Goal: Information Seeking & Learning: Learn about a topic

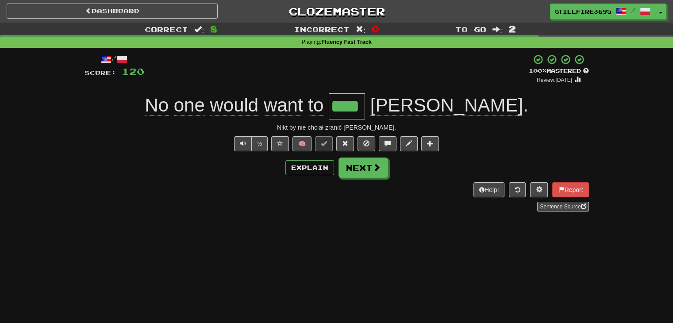
click at [363, 178] on div "/ Score: 120 + 32 100 % Mastered Review: [DATE] No one would want to **** [PERS…" at bounding box center [337, 133] width 505 height 158
click at [369, 172] on button "Next" at bounding box center [364, 168] width 50 height 20
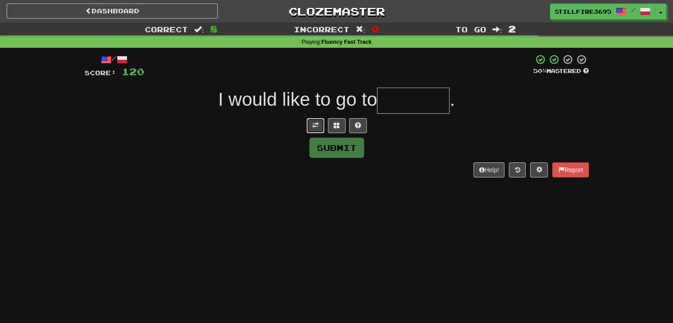
click at [314, 126] on span at bounding box center [316, 125] width 6 height 6
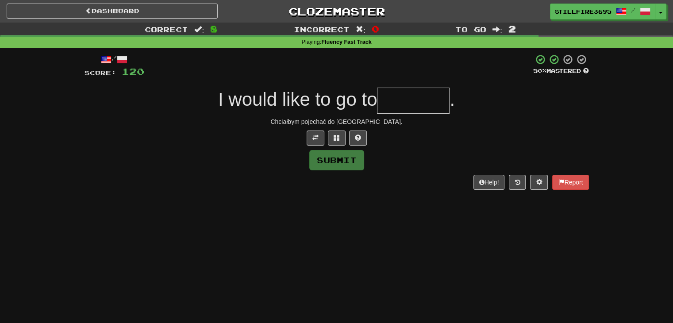
click at [417, 102] on input "text" at bounding box center [413, 101] width 73 height 26
type input "*******"
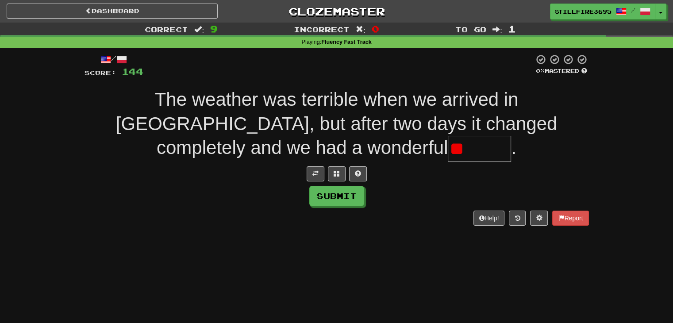
type input "*"
click at [316, 174] on span at bounding box center [316, 173] width 6 height 6
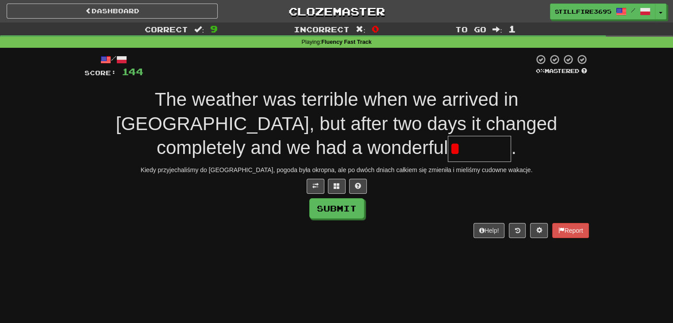
click at [448, 154] on input "*" at bounding box center [479, 149] width 63 height 26
type input "*"
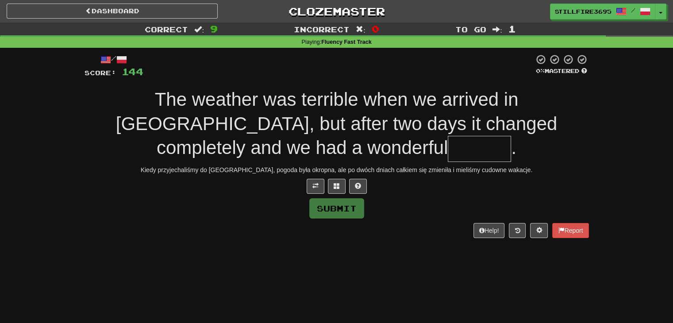
type input "*"
click at [317, 186] on span at bounding box center [316, 186] width 6 height 6
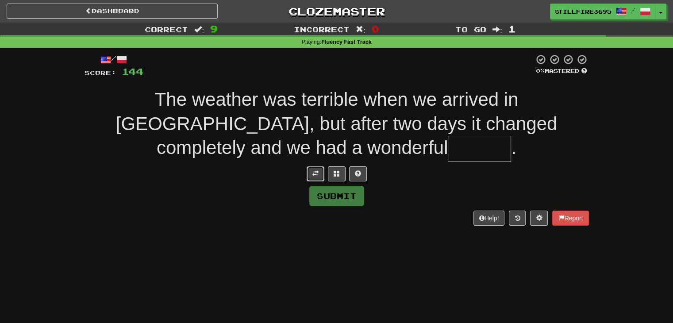
click at [317, 178] on button at bounding box center [316, 173] width 18 height 15
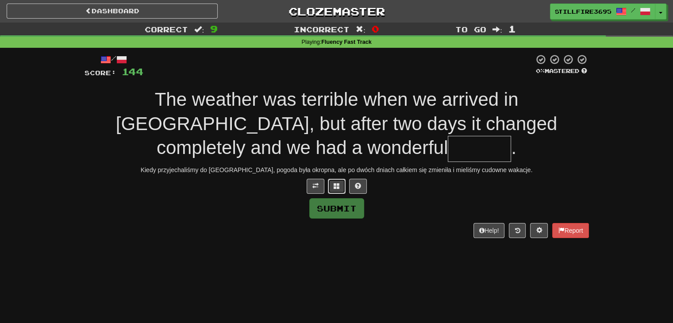
click at [331, 181] on button at bounding box center [337, 186] width 18 height 15
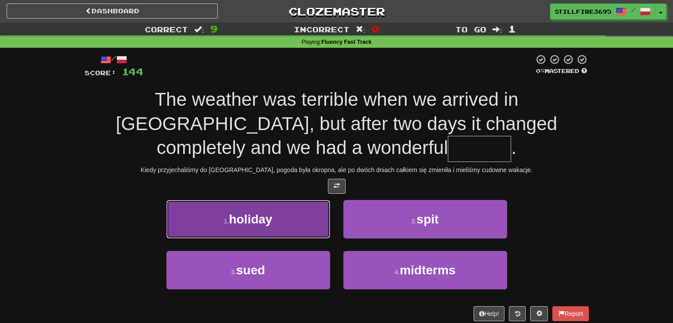
click at [292, 213] on button "1 . holiday" at bounding box center [248, 219] width 164 height 39
type input "*******"
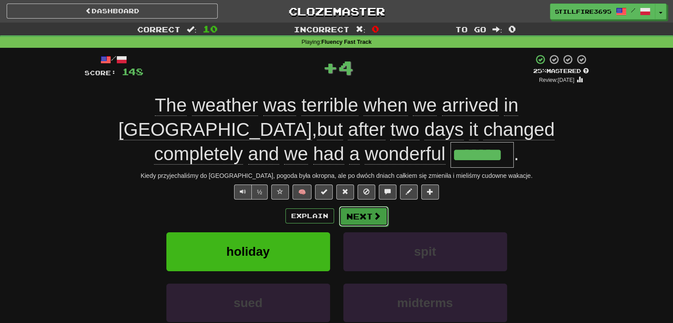
click at [357, 214] on button "Next" at bounding box center [364, 216] width 50 height 20
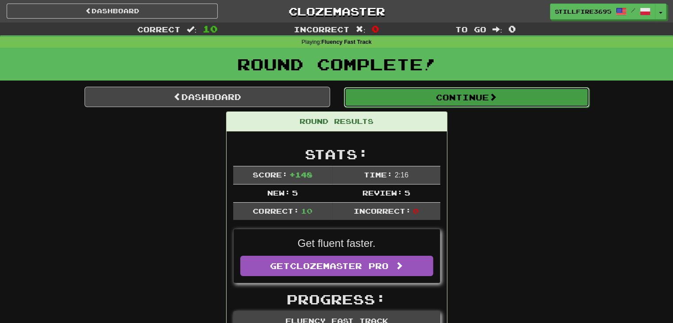
click at [422, 98] on button "Continue" at bounding box center [467, 97] width 246 height 20
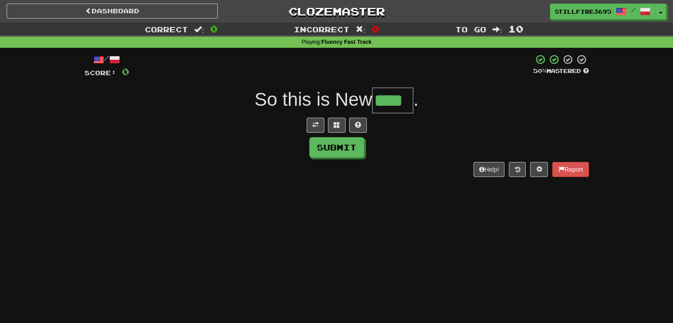
type input "****"
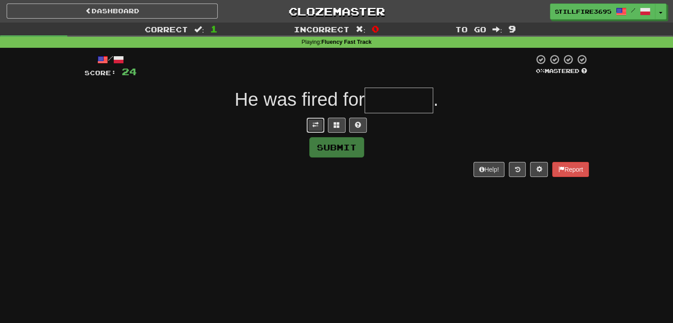
click at [311, 126] on button at bounding box center [316, 125] width 18 height 15
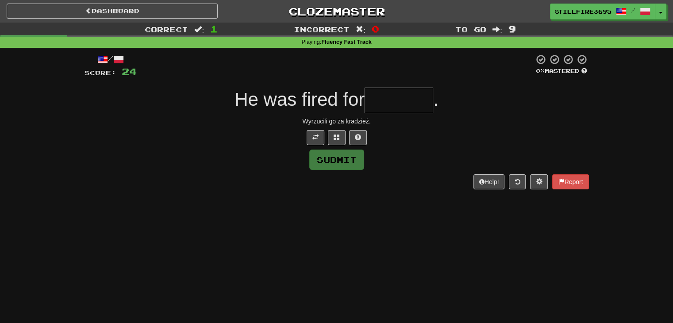
click at [389, 104] on input "text" at bounding box center [399, 101] width 69 height 26
type input "********"
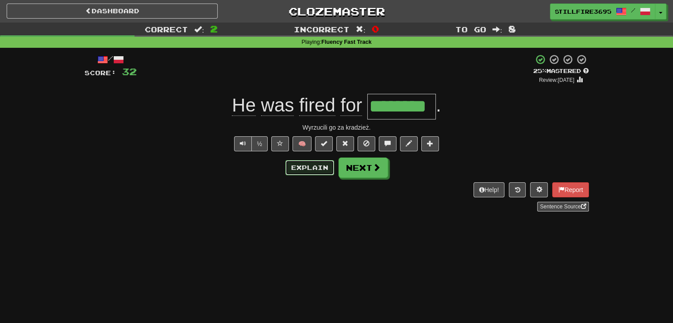
click at [315, 170] on button "Explain" at bounding box center [310, 167] width 49 height 15
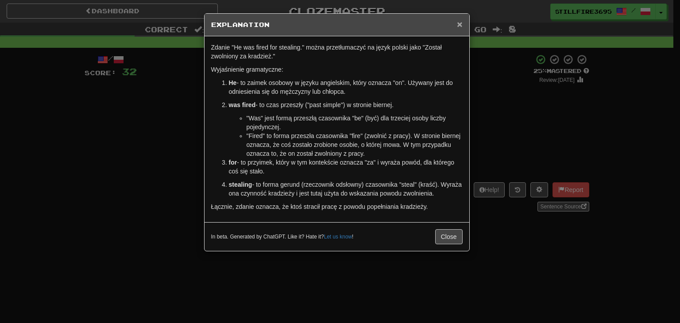
click at [459, 23] on span "×" at bounding box center [459, 24] width 5 height 10
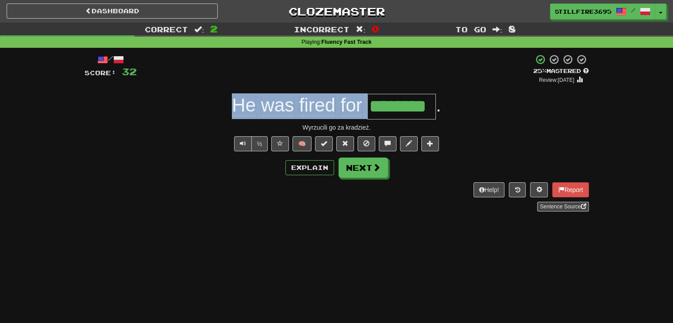
drag, startPoint x: 197, startPoint y: 107, endPoint x: 438, endPoint y: 117, distance: 241.9
click at [438, 117] on div "He was fired for ******** ." at bounding box center [337, 106] width 505 height 26
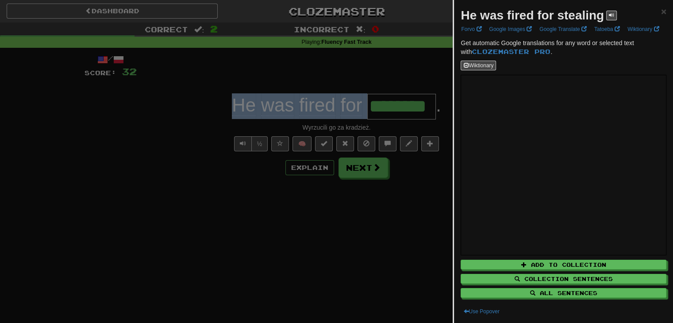
copy span "He was fired for"
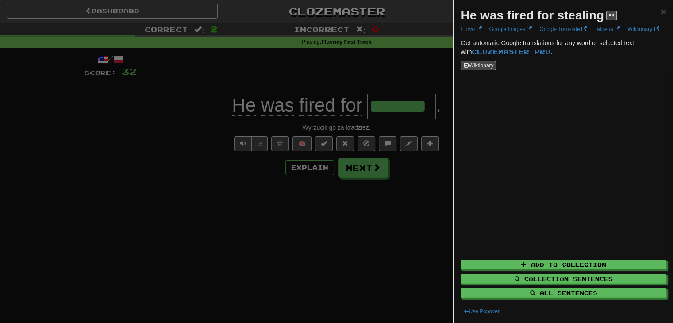
click at [414, 211] on div at bounding box center [336, 161] width 673 height 323
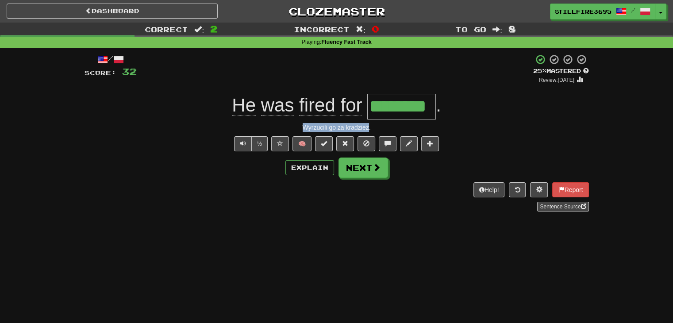
drag, startPoint x: 290, startPoint y: 127, endPoint x: 369, endPoint y: 129, distance: 78.4
click at [369, 129] on div "Wyrzucili go za kradzież." at bounding box center [337, 127] width 505 height 9
copy div "Wyrzucili go za kradzież"
click at [374, 176] on button "Next" at bounding box center [364, 168] width 50 height 20
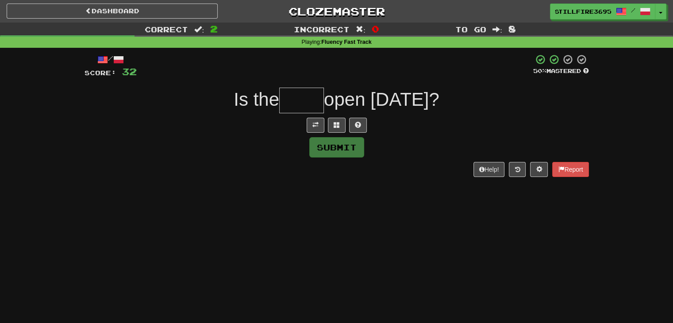
click at [315, 96] on input "text" at bounding box center [301, 101] width 45 height 26
click at [317, 124] on span at bounding box center [316, 125] width 6 height 6
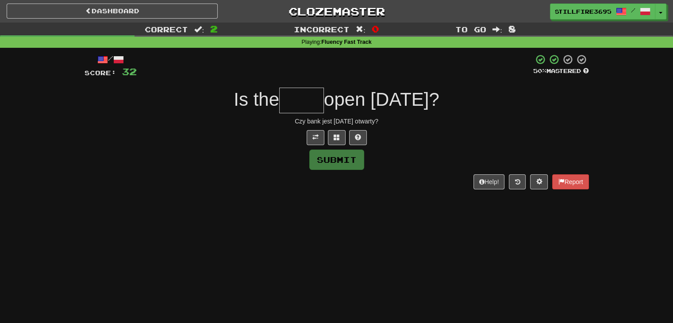
click at [305, 97] on input "text" at bounding box center [301, 101] width 45 height 26
type input "****"
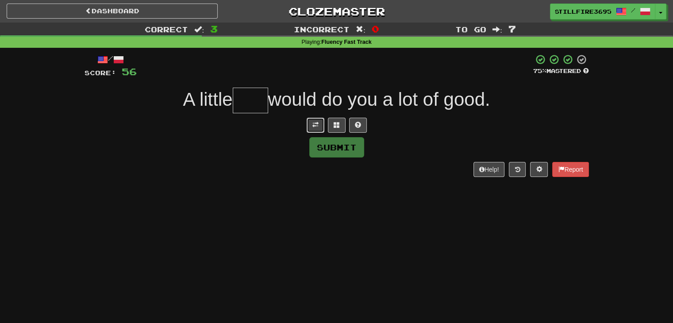
click at [320, 126] on button at bounding box center [316, 125] width 18 height 15
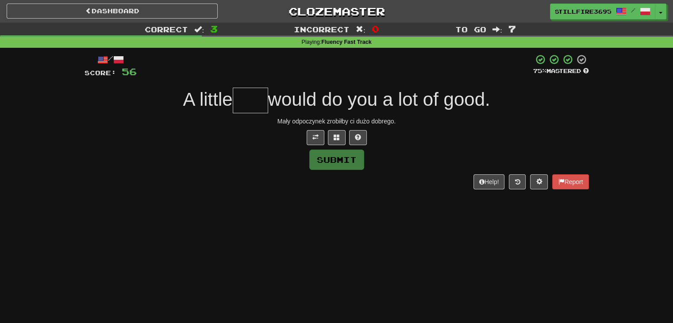
click at [245, 104] on input "text" at bounding box center [250, 101] width 35 height 26
type input "****"
click at [339, 158] on button "Submit" at bounding box center [337, 160] width 55 height 20
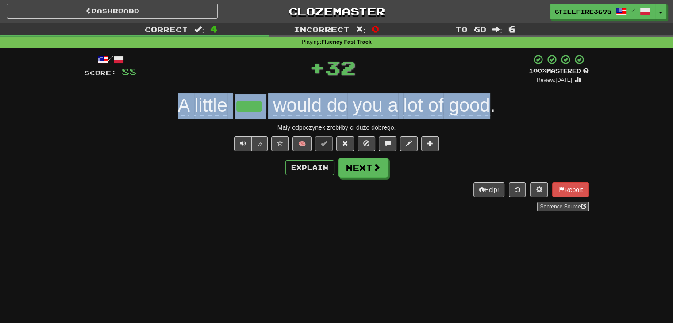
drag, startPoint x: 174, startPoint y: 109, endPoint x: 491, endPoint y: 114, distance: 317.0
click at [492, 114] on div "A little **** would do you a lot of good ." at bounding box center [337, 106] width 505 height 26
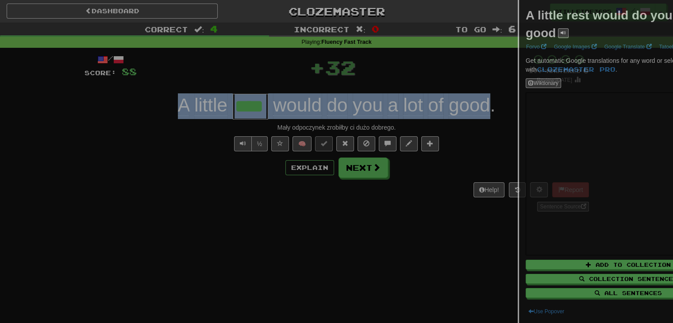
copy div "A little would do you a lot of good"
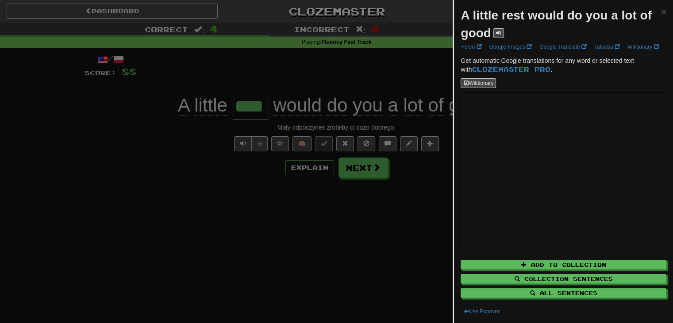
click at [193, 165] on div at bounding box center [336, 161] width 673 height 323
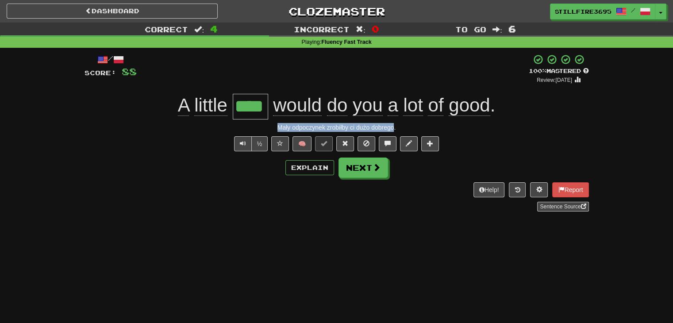
drag, startPoint x: 256, startPoint y: 126, endPoint x: 394, endPoint y: 131, distance: 138.2
click at [394, 131] on div "Mały odpoczynek zrobiłby ci dużo dobrego." at bounding box center [337, 127] width 505 height 9
copy div "Mały odpoczynek zrobiłby ci dużo dobrego"
click at [362, 166] on button "Next" at bounding box center [364, 168] width 50 height 20
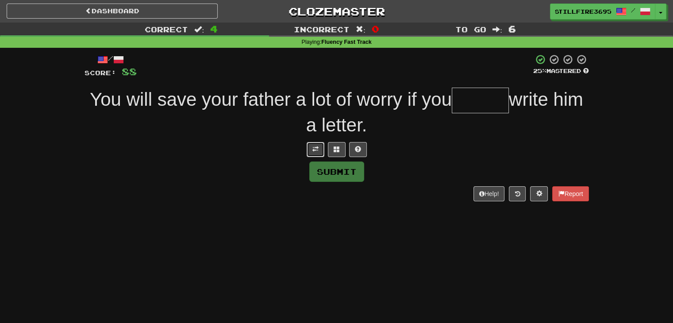
click at [309, 147] on button at bounding box center [316, 149] width 18 height 15
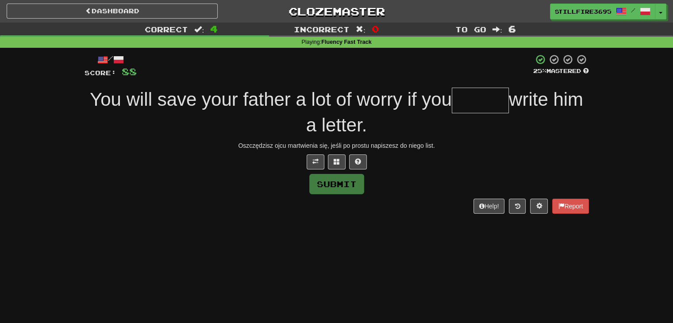
click at [470, 101] on input "text" at bounding box center [480, 101] width 57 height 26
type input "*"
click at [336, 162] on span at bounding box center [337, 161] width 6 height 6
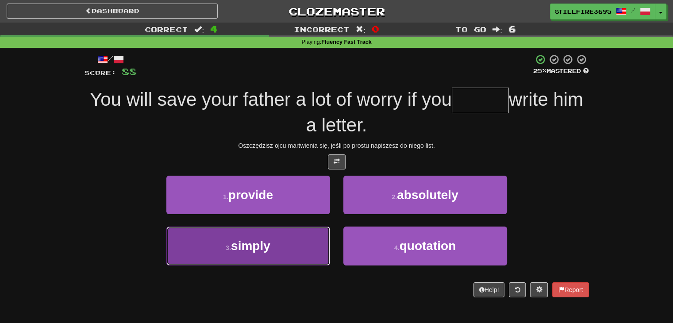
click at [311, 234] on button "3 . simply" at bounding box center [248, 246] width 164 height 39
type input "******"
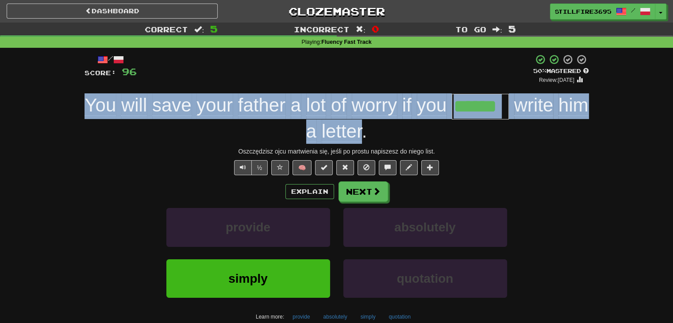
drag, startPoint x: 62, startPoint y: 101, endPoint x: 363, endPoint y: 139, distance: 303.1
click at [363, 139] on div "Correct : 5 Incorrect : 0 To go : 5 Playing : Fluency Fast Track / Score: 96 + …" at bounding box center [336, 196] width 673 height 347
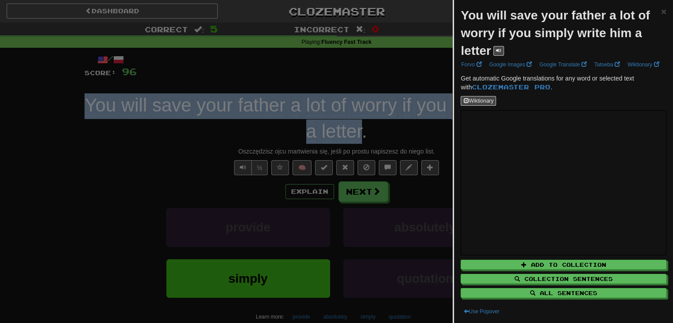
copy div "You will save your father a lot of worry if you write him a letter"
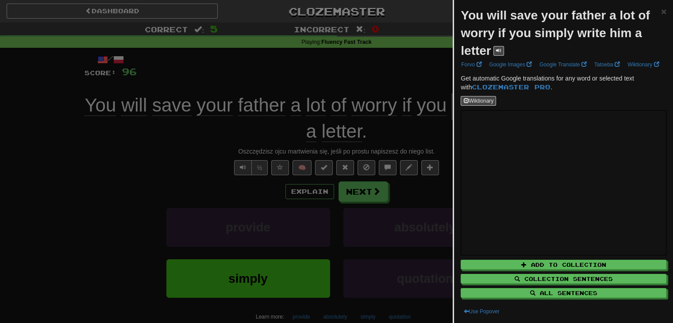
click at [177, 170] on div at bounding box center [336, 161] width 673 height 323
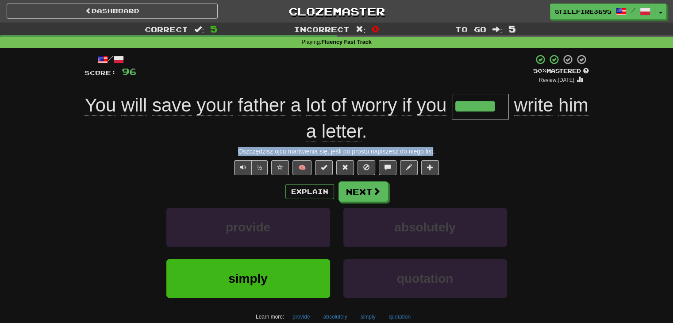
drag, startPoint x: 236, startPoint y: 147, endPoint x: 433, endPoint y: 155, distance: 197.2
click at [433, 155] on div "Oszczędzisz ojcu martwienia się, jeśli po prostu napiszesz do niego list." at bounding box center [337, 151] width 505 height 9
copy div "Oszczędzisz ojcu martwienia się, jeśli po prostu napiszesz do niego list"
click at [356, 192] on button "Next" at bounding box center [364, 192] width 50 height 20
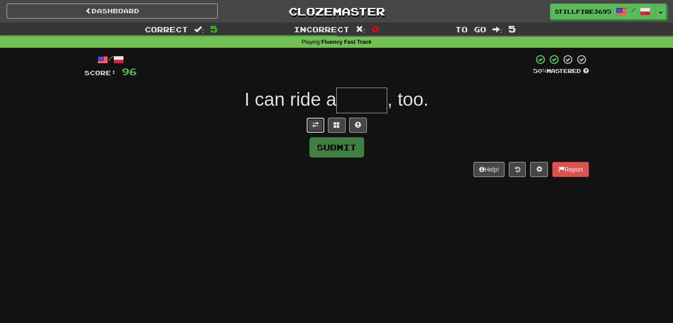
click at [319, 126] on button at bounding box center [316, 125] width 18 height 15
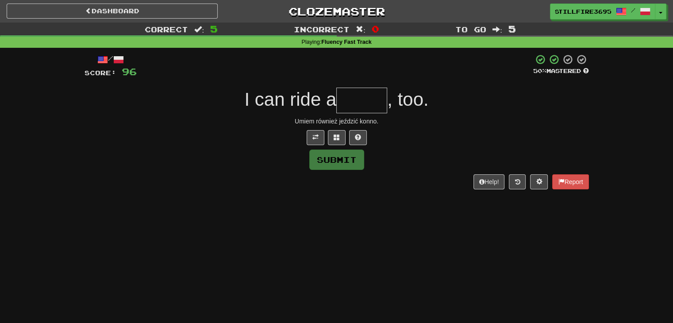
click at [374, 105] on input "text" at bounding box center [361, 101] width 51 height 26
type input "*****"
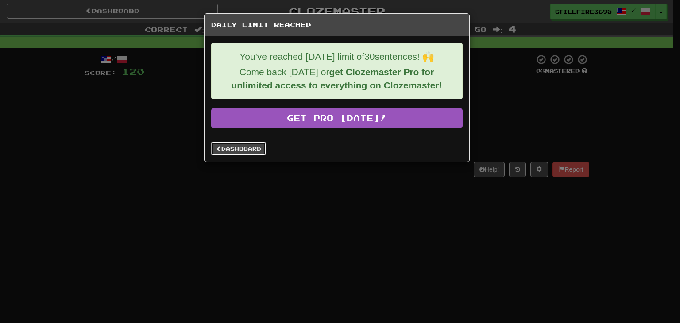
click at [228, 148] on link "Dashboard" at bounding box center [238, 148] width 55 height 13
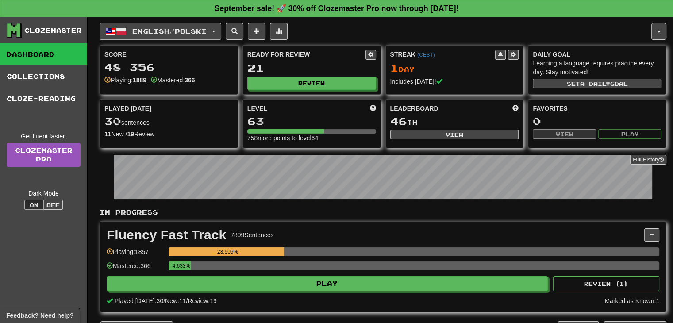
click at [138, 30] on span "English / Polski" at bounding box center [169, 31] width 74 height 8
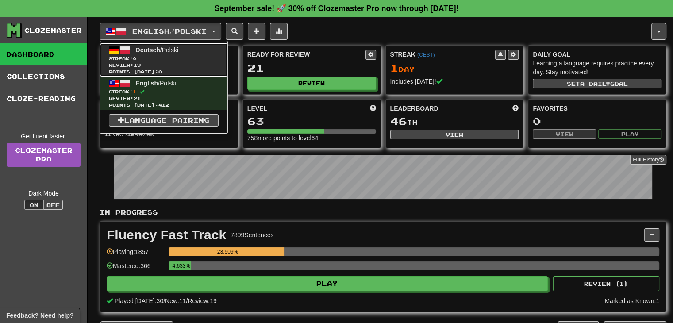
click at [138, 51] on span "Deutsch" at bounding box center [148, 49] width 24 height 7
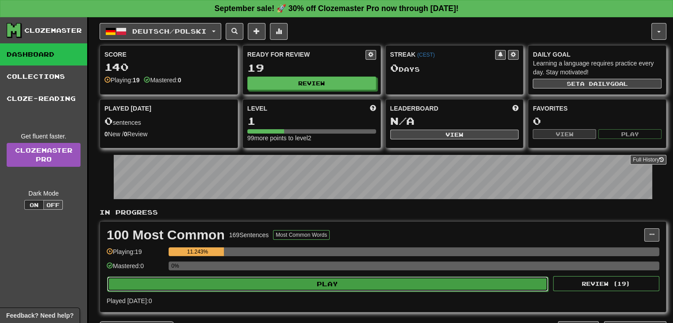
click at [294, 280] on button "Play" at bounding box center [327, 284] width 441 height 15
select select "**"
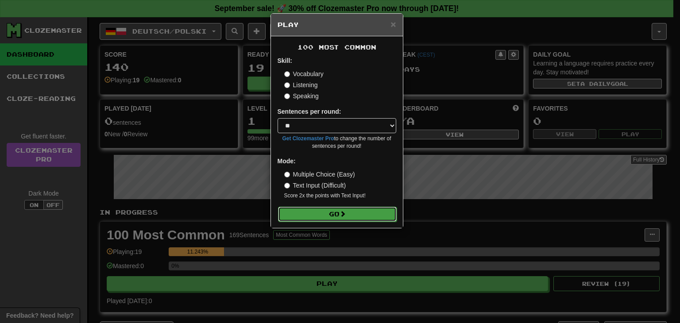
click at [313, 216] on button "Go" at bounding box center [337, 214] width 119 height 15
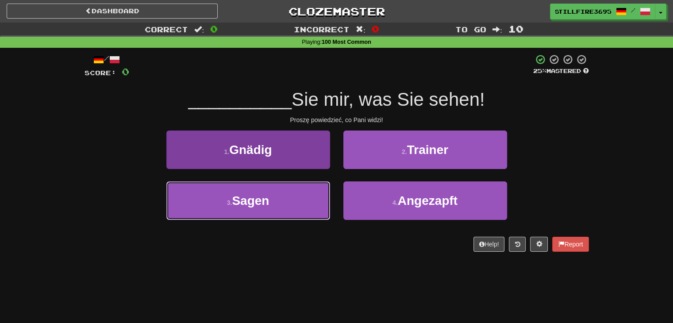
drag, startPoint x: 286, startPoint y: 211, endPoint x: 282, endPoint y: 216, distance: 7.2
click at [284, 215] on button "3 . Sagen" at bounding box center [248, 201] width 164 height 39
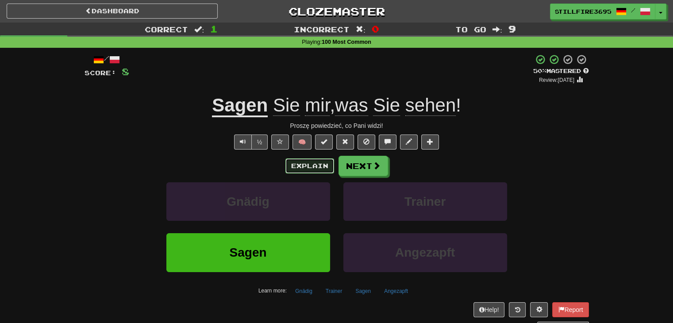
click at [313, 169] on button "Explain" at bounding box center [310, 165] width 49 height 15
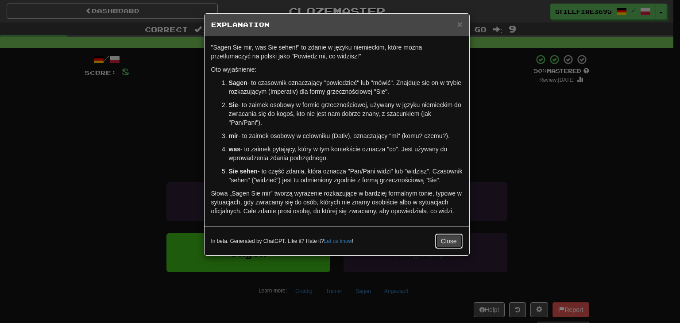
click at [448, 249] on button "Close" at bounding box center [448, 241] width 27 height 15
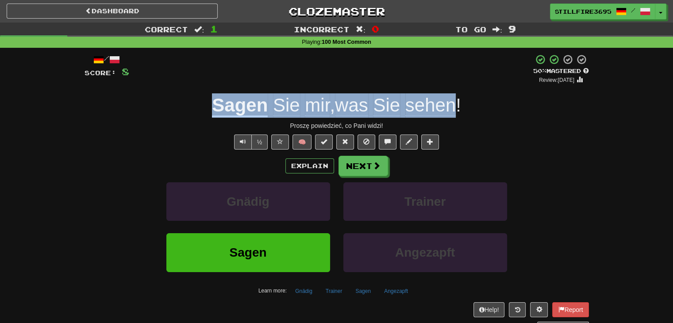
drag, startPoint x: 189, startPoint y: 103, endPoint x: 460, endPoint y: 114, distance: 271.6
click at [460, 114] on div "Sagen Sie mir , was Sie sehen !" at bounding box center [337, 105] width 505 height 24
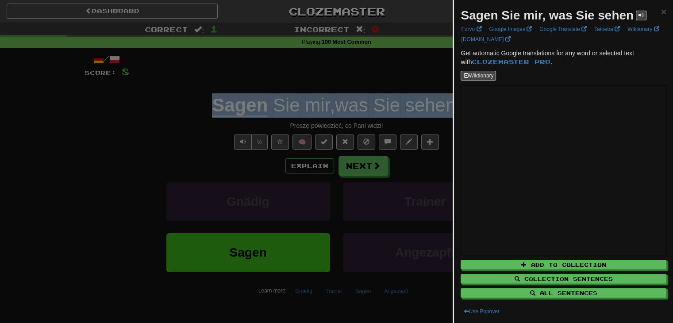
copy div "Sagen Sie mir , was Sie sehen"
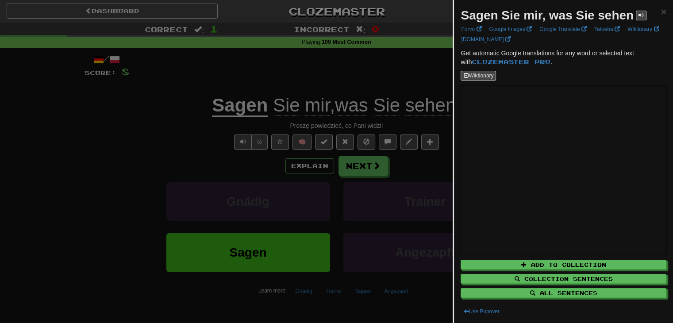
click at [149, 147] on div at bounding box center [336, 161] width 673 height 323
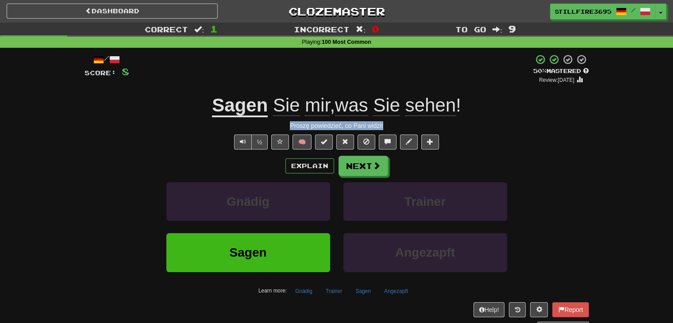
drag, startPoint x: 278, startPoint y: 124, endPoint x: 387, endPoint y: 129, distance: 109.0
click at [387, 129] on div "Proszę powiedzieć, co Pani widzi!" at bounding box center [337, 125] width 505 height 9
click at [395, 127] on div "Proszę powiedzieć, co Pani widzi!" at bounding box center [337, 125] width 505 height 9
drag, startPoint x: 305, startPoint y: 127, endPoint x: 382, endPoint y: 130, distance: 76.7
click at [382, 130] on div "Proszę powiedzieć, co Pani widzi!" at bounding box center [337, 125] width 505 height 9
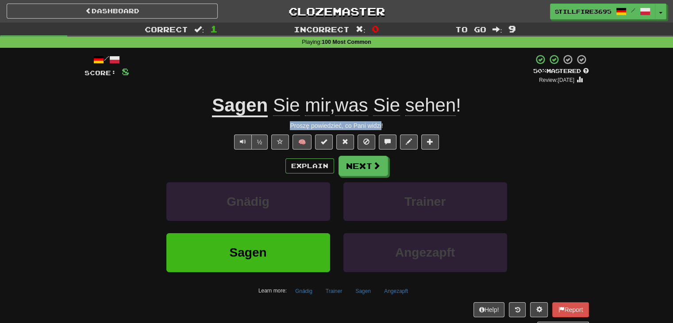
copy div "Proszę powiedzieć, co Pani widzi"
click at [360, 165] on button "Next" at bounding box center [364, 166] width 50 height 20
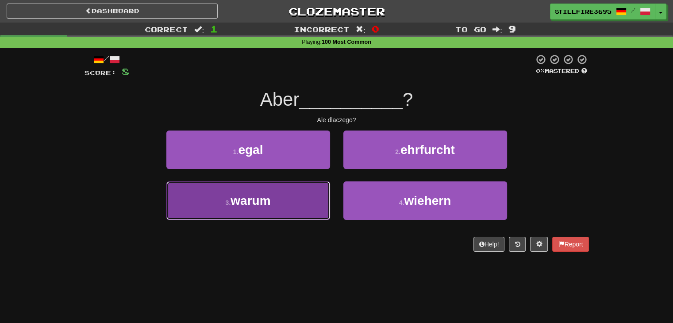
click at [290, 191] on button "3 . warum" at bounding box center [248, 201] width 164 height 39
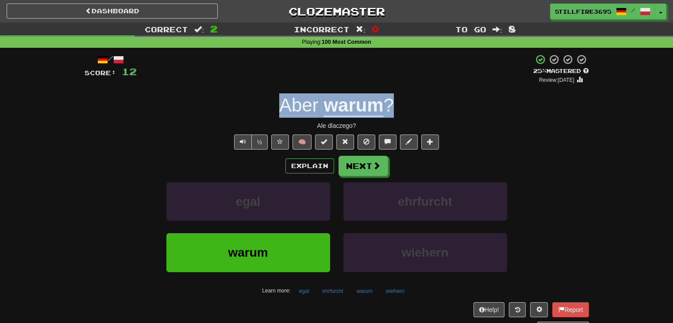
drag, startPoint x: 259, startPoint y: 100, endPoint x: 396, endPoint y: 108, distance: 136.6
click at [396, 108] on div "Aber warum ?" at bounding box center [337, 105] width 505 height 24
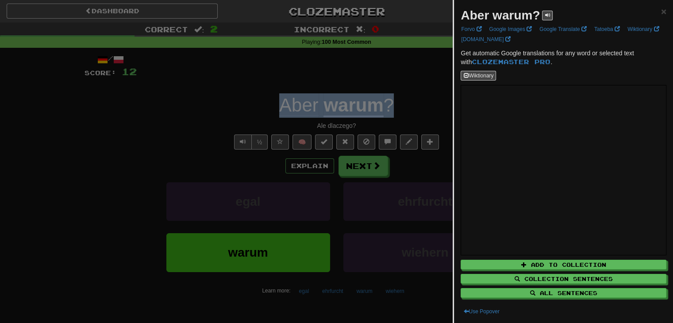
copy div "Aber warum ?"
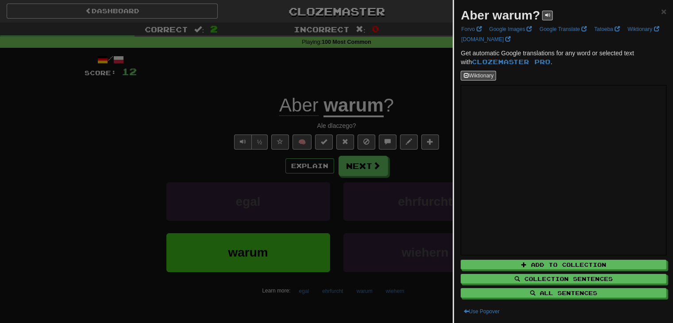
drag, startPoint x: 237, startPoint y: 100, endPoint x: 269, endPoint y: 127, distance: 41.8
click at [243, 107] on div at bounding box center [336, 161] width 673 height 323
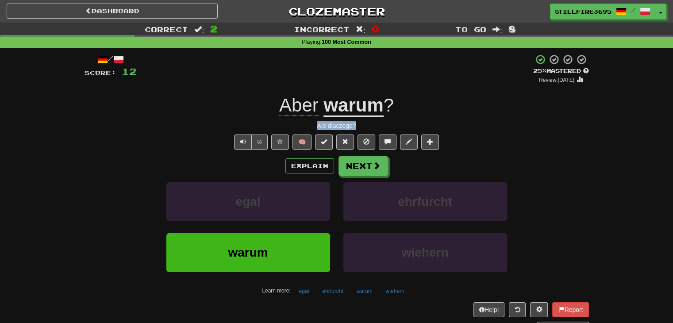
drag, startPoint x: 314, startPoint y: 128, endPoint x: 377, endPoint y: 130, distance: 62.9
click at [377, 129] on div "Ale dlaczego?" at bounding box center [337, 125] width 505 height 9
copy div "Ale dlaczego?"
click at [359, 165] on button "Next" at bounding box center [364, 166] width 50 height 20
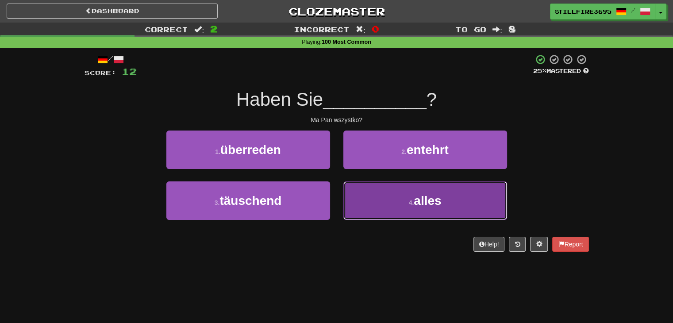
click at [452, 208] on button "4 . alles" at bounding box center [426, 201] width 164 height 39
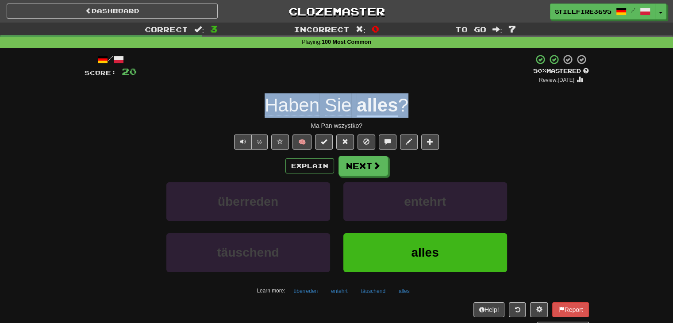
drag, startPoint x: 228, startPoint y: 107, endPoint x: 468, endPoint y: 104, distance: 240.0
click at [468, 104] on div "Haben Sie alles ?" at bounding box center [337, 105] width 505 height 24
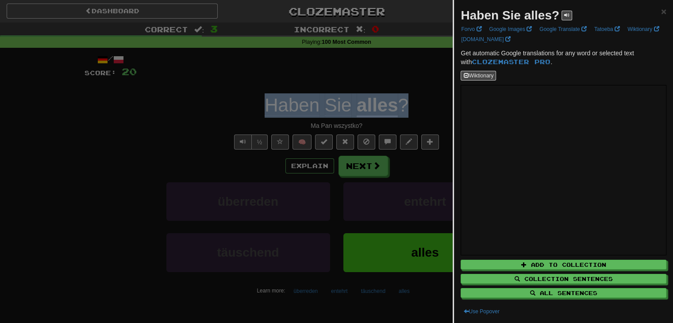
copy div "Haben Sie alles ?"
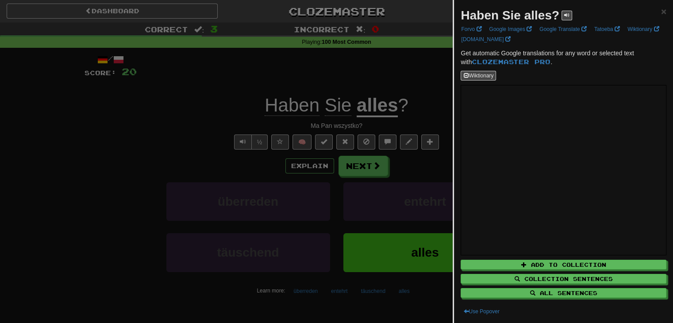
click at [274, 120] on div at bounding box center [336, 161] width 673 height 323
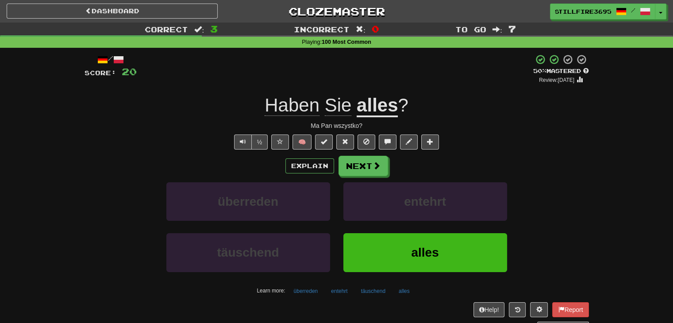
drag, startPoint x: 319, startPoint y: 122, endPoint x: 346, endPoint y: 124, distance: 27.5
drag, startPoint x: 310, startPoint y: 124, endPoint x: 368, endPoint y: 127, distance: 58.5
click at [368, 127] on div "Ma Pan wszystko?" at bounding box center [337, 125] width 505 height 9
copy div "Ma Pan wszystko?"
click at [360, 163] on button "Next" at bounding box center [364, 166] width 50 height 20
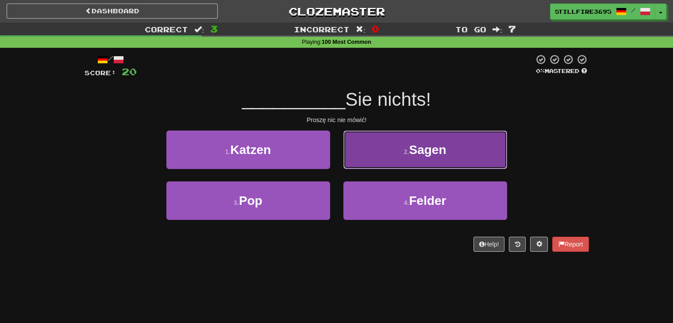
click at [450, 148] on button "2 . Sagen" at bounding box center [426, 150] width 164 height 39
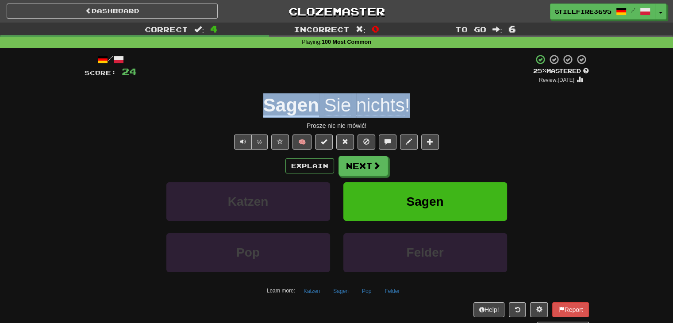
drag, startPoint x: 241, startPoint y: 97, endPoint x: 448, endPoint y: 101, distance: 207.2
click at [448, 101] on div "Sagen Sie nichts !" at bounding box center [337, 105] width 505 height 24
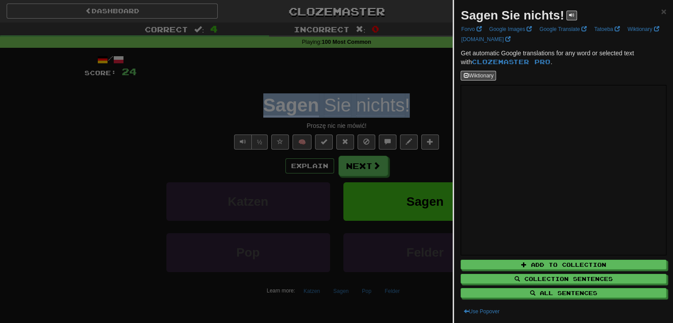
copy div "Sagen Sie nichts !"
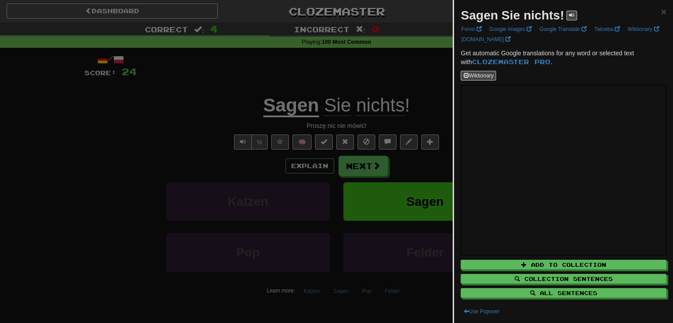
click at [205, 101] on div at bounding box center [336, 161] width 673 height 323
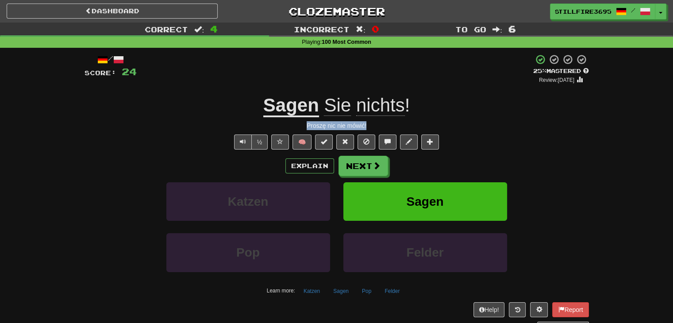
drag, startPoint x: 303, startPoint y: 124, endPoint x: 375, endPoint y: 127, distance: 71.8
click at [375, 127] on div "Proszę nic nie mówić!" at bounding box center [337, 125] width 505 height 9
copy div "Proszę nic nie mówić!"
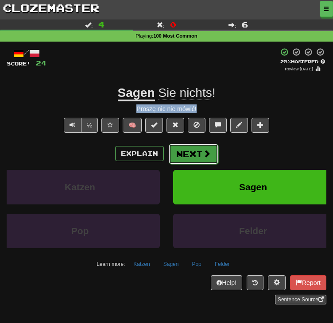
click at [193, 164] on button "Next" at bounding box center [194, 154] width 50 height 20
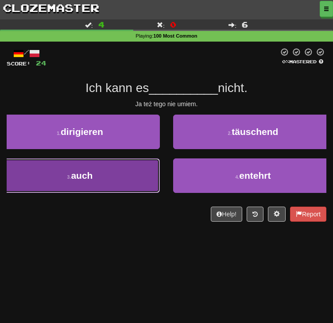
click at [160, 193] on button "3 . auch" at bounding box center [80, 175] width 160 height 35
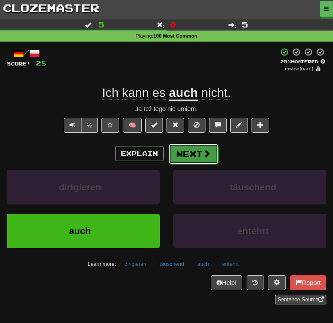
click at [200, 164] on button "Next" at bounding box center [194, 154] width 50 height 20
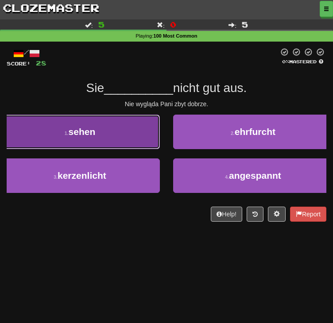
click at [160, 149] on button "1 . sehen" at bounding box center [80, 132] width 160 height 35
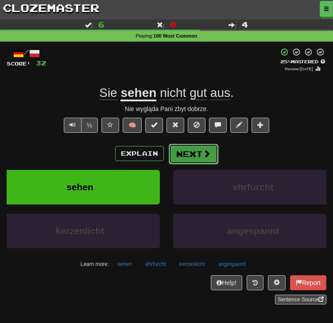
click at [186, 164] on button "Next" at bounding box center [194, 154] width 50 height 20
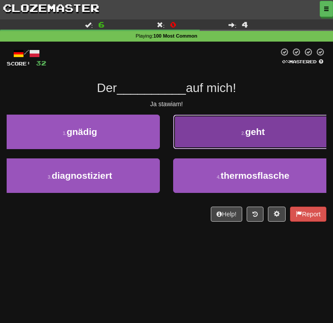
click at [186, 149] on button "2 . geht" at bounding box center [253, 132] width 160 height 35
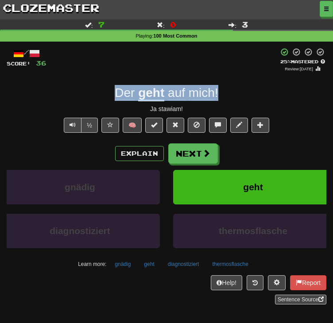
drag, startPoint x: 86, startPoint y: 121, endPoint x: 221, endPoint y: 123, distance: 135.0
click at [221, 101] on div "Der geht auf mich !" at bounding box center [167, 93] width 320 height 16
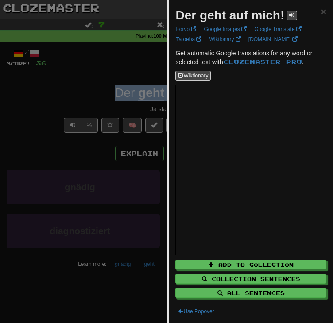
copy div "Der geht auf mich !"
click at [106, 98] on div at bounding box center [166, 161] width 333 height 323
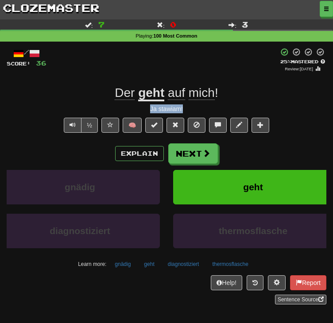
drag, startPoint x: 141, startPoint y: 137, endPoint x: 198, endPoint y: 139, distance: 57.6
click at [198, 113] on div "Ja stawiam!" at bounding box center [167, 108] width 320 height 9
copy div "Ja stawiam!"
click at [188, 164] on button "Next" at bounding box center [194, 154] width 50 height 20
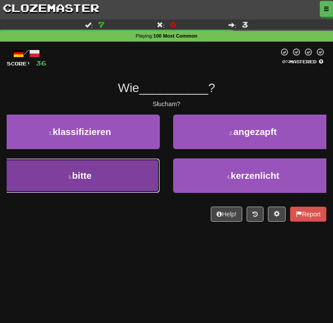
click at [160, 193] on button "3 . bitte" at bounding box center [80, 175] width 160 height 35
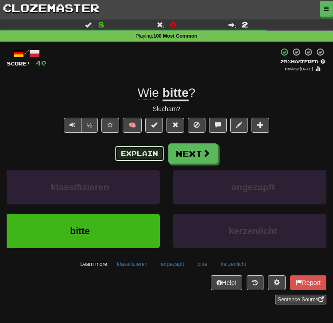
click at [146, 161] on button "Explain" at bounding box center [139, 153] width 49 height 15
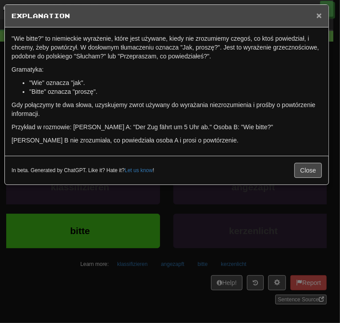
click at [319, 15] on span "×" at bounding box center [318, 15] width 5 height 10
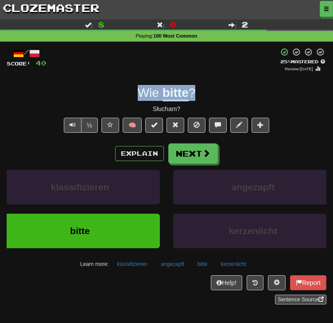
drag, startPoint x: 128, startPoint y: 118, endPoint x: 229, endPoint y: 128, distance: 101.4
click at [229, 101] on div "Wie bitte ?" at bounding box center [167, 93] width 320 height 16
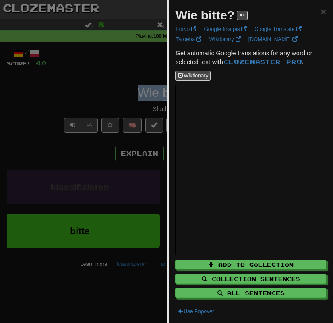
click at [129, 94] on div at bounding box center [166, 161] width 333 height 323
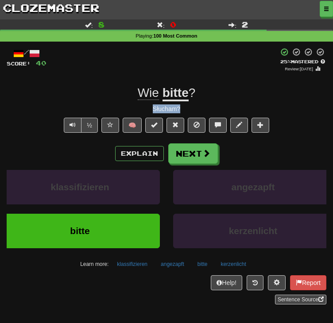
drag, startPoint x: 142, startPoint y: 142, endPoint x: 199, endPoint y: 138, distance: 57.7
click at [198, 113] on div "Słucham?" at bounding box center [167, 108] width 320 height 9
click at [196, 164] on button "Next" at bounding box center [194, 154] width 50 height 20
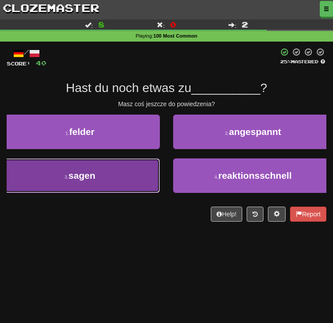
click at [96, 181] on span "sagen" at bounding box center [82, 175] width 27 height 10
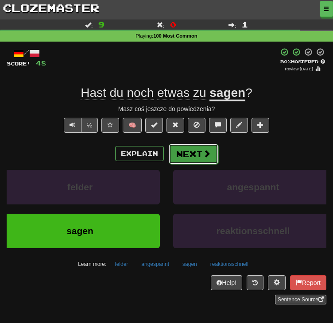
click at [198, 164] on button "Next" at bounding box center [194, 154] width 50 height 20
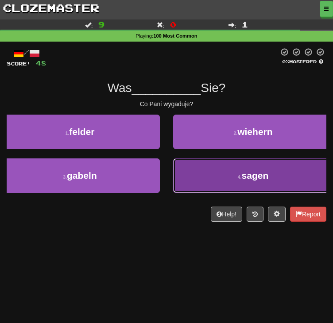
click at [190, 193] on button "4 . sagen" at bounding box center [253, 175] width 160 height 35
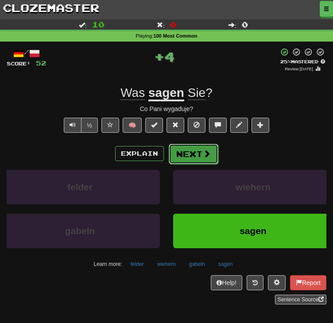
click at [194, 164] on button "Next" at bounding box center [194, 154] width 50 height 20
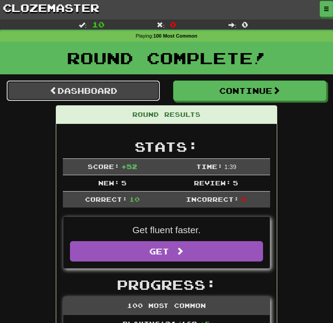
click at [101, 101] on link "Dashboard" at bounding box center [83, 91] width 153 height 20
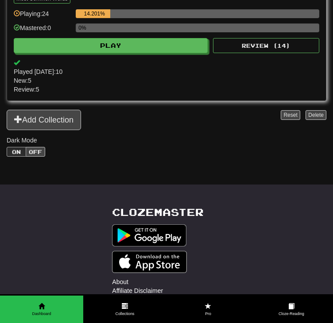
scroll to position [133, 0]
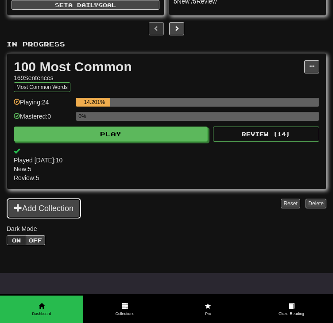
click at [53, 207] on button "Add Collection" at bounding box center [44, 208] width 74 height 20
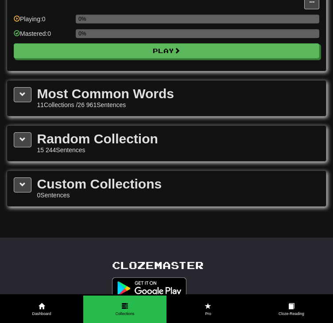
scroll to position [0, 0]
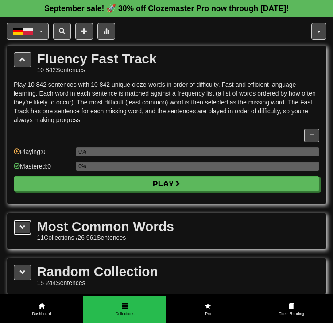
click at [23, 225] on span at bounding box center [22, 227] width 6 height 6
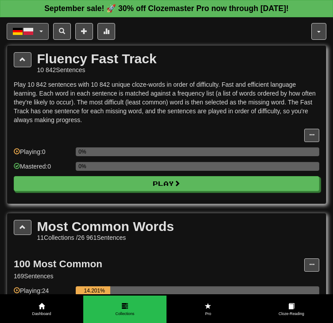
click at [32, 29] on span "button" at bounding box center [28, 31] width 11 height 11
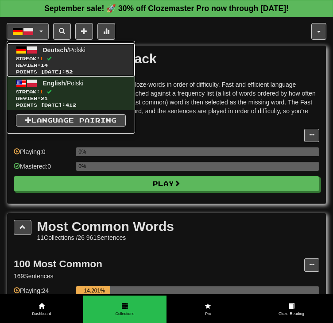
click at [37, 47] on span at bounding box center [32, 50] width 11 height 11
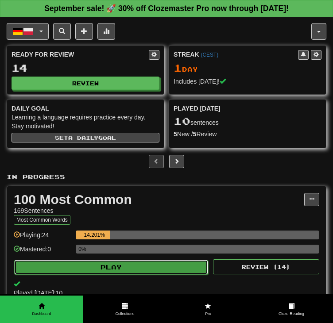
click at [135, 264] on button "Play" at bounding box center [111, 267] width 194 height 15
select select "**"
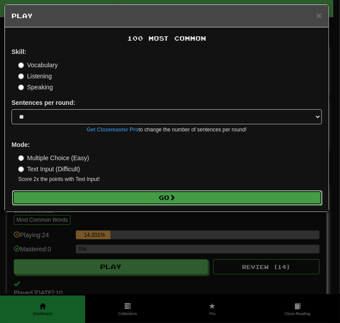
click at [53, 200] on button "Go" at bounding box center [167, 197] width 310 height 15
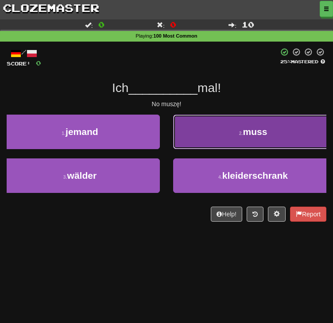
click at [243, 137] on span "muss" at bounding box center [255, 132] width 24 height 10
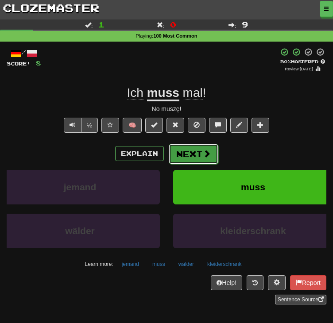
click at [197, 164] on button "Next" at bounding box center [194, 154] width 50 height 20
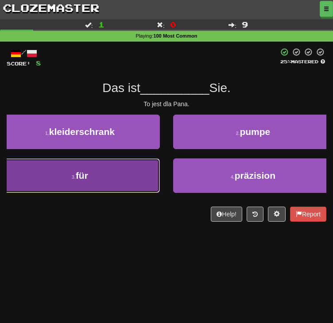
click at [160, 193] on button "3 . für" at bounding box center [80, 175] width 160 height 35
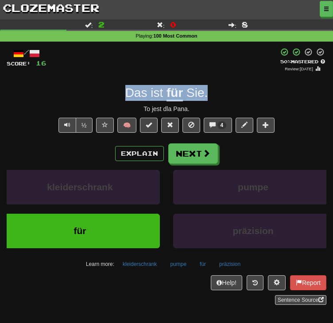
drag, startPoint x: 121, startPoint y: 120, endPoint x: 232, endPoint y: 126, distance: 110.8
click at [232, 101] on div "Das ist für Sie ." at bounding box center [167, 93] width 320 height 16
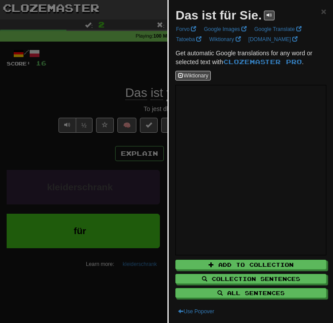
drag, startPoint x: 70, startPoint y: 110, endPoint x: 93, endPoint y: 110, distance: 23.9
click at [72, 110] on div at bounding box center [166, 161] width 333 height 323
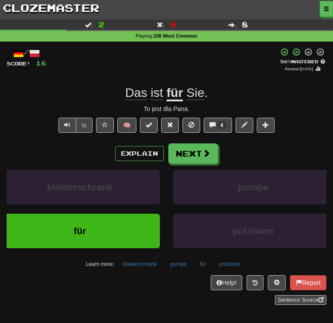
drag, startPoint x: 122, startPoint y: 114, endPoint x: 118, endPoint y: 117, distance: 5.0
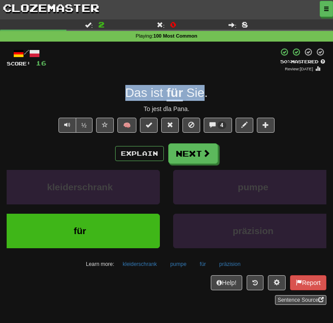
drag, startPoint x: 111, startPoint y: 120, endPoint x: 201, endPoint y: 128, distance: 90.2
click at [201, 101] on div "Das ist für Sie ." at bounding box center [167, 93] width 320 height 16
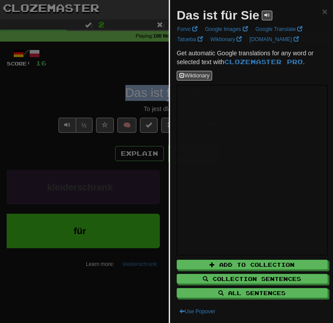
copy div "Das ist für Sie"
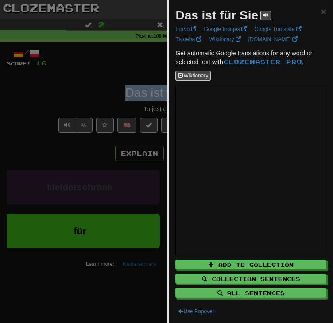
drag, startPoint x: 63, startPoint y: 131, endPoint x: 73, endPoint y: 127, distance: 11.5
click at [64, 131] on div at bounding box center [166, 161] width 333 height 323
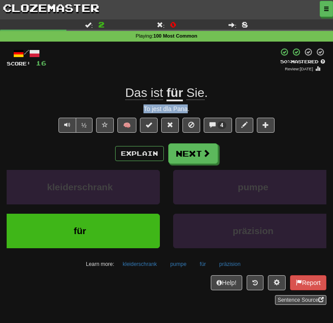
drag, startPoint x: 146, startPoint y: 137, endPoint x: 188, endPoint y: 140, distance: 41.8
click at [188, 113] on div "To jest dla Pana." at bounding box center [167, 108] width 320 height 9
click at [188, 164] on button "Next" at bounding box center [194, 154] width 50 height 20
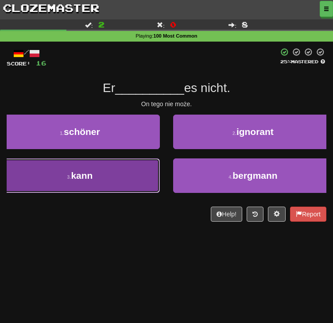
click at [93, 181] on span "kann" at bounding box center [82, 175] width 22 height 10
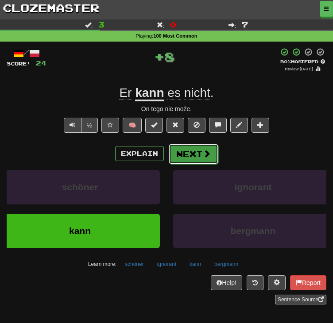
click at [197, 164] on button "Next" at bounding box center [194, 154] width 50 height 20
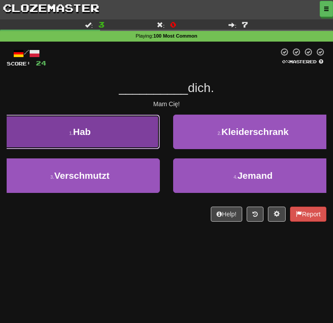
click at [160, 149] on button "1 . Hab" at bounding box center [80, 132] width 160 height 35
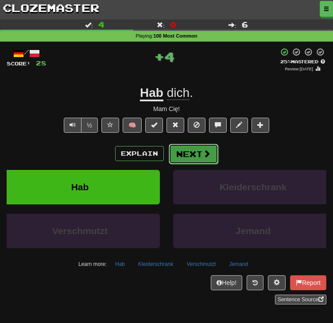
click at [205, 164] on button "Next" at bounding box center [194, 154] width 50 height 20
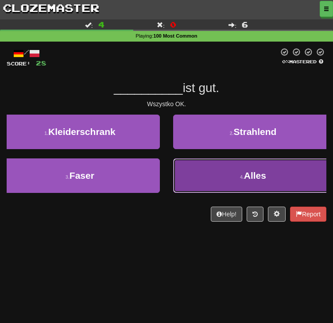
click at [187, 193] on button "4 . Alles" at bounding box center [253, 175] width 160 height 35
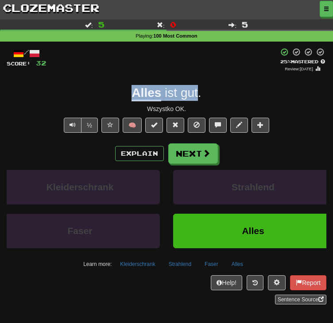
drag, startPoint x: 124, startPoint y: 123, endPoint x: 199, endPoint y: 125, distance: 74.4
click at [199, 101] on div "Alles ist gut ." at bounding box center [167, 93] width 320 height 16
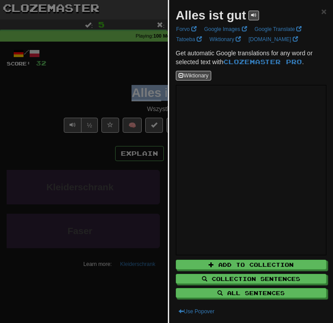
copy div "Alles ist gut"
click at [321, 10] on span "×" at bounding box center [323, 11] width 5 height 10
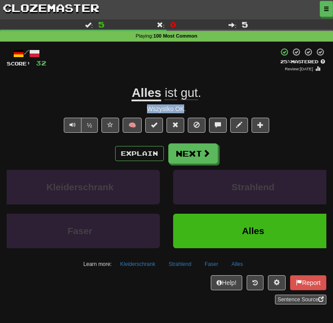
drag, startPoint x: 136, startPoint y: 135, endPoint x: 183, endPoint y: 142, distance: 47.5
click at [183, 142] on div "/ Score: 32 + 4 25 % Mastered Review: 2025-09-21 Alles ist gut . Wszystko OK. ½…" at bounding box center [167, 176] width 320 height 257
copy div "Wszystko OK"
click at [204, 158] on span at bounding box center [207, 154] width 8 height 8
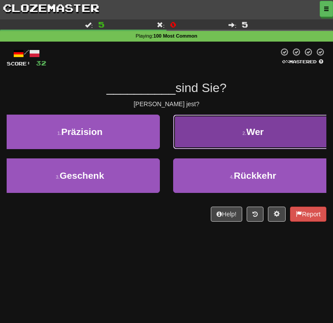
click at [200, 149] on button "2 . Wer" at bounding box center [253, 132] width 160 height 35
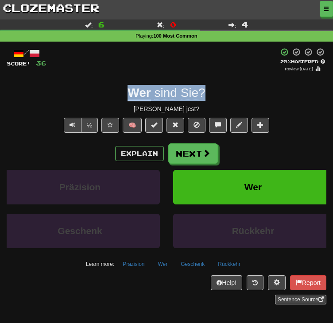
drag, startPoint x: 121, startPoint y: 117, endPoint x: 207, endPoint y: 123, distance: 86.1
click at [207, 101] on div "Wer sind Sie ?" at bounding box center [167, 93] width 320 height 16
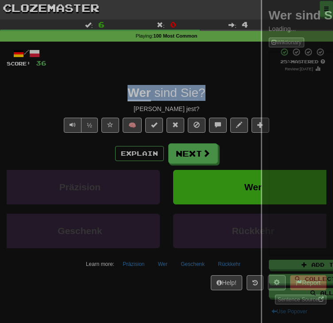
copy div "Wer sind Sie ?"
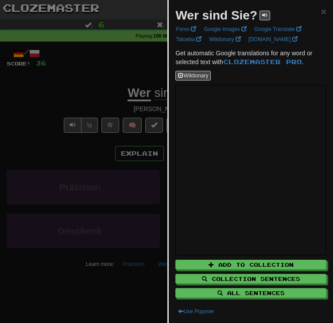
click at [126, 85] on div at bounding box center [166, 161] width 333 height 323
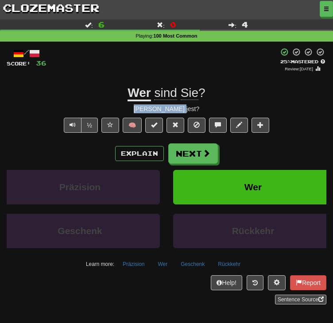
drag, startPoint x: 135, startPoint y: 141, endPoint x: 213, endPoint y: 143, distance: 78.8
click at [213, 113] on div "Kim Pani jest?" at bounding box center [167, 108] width 320 height 9
copy div "Kim Pani jest?"
click at [202, 164] on button "Next" at bounding box center [194, 154] width 50 height 20
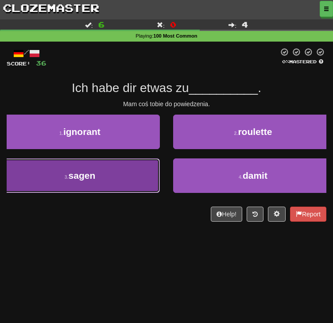
click at [96, 181] on span "sagen" at bounding box center [82, 175] width 27 height 10
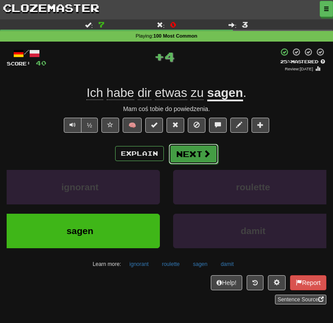
click at [197, 164] on button "Next" at bounding box center [194, 154] width 50 height 20
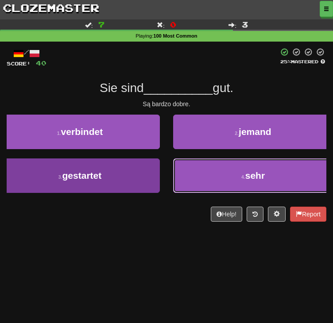
click at [187, 193] on button "4 . sehr" at bounding box center [253, 175] width 160 height 35
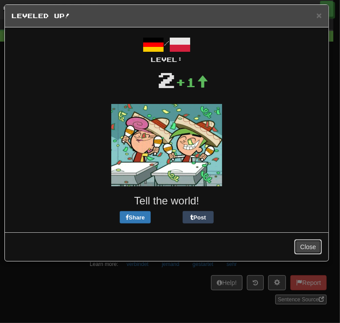
click at [310, 242] on button "Close" at bounding box center [307, 247] width 27 height 15
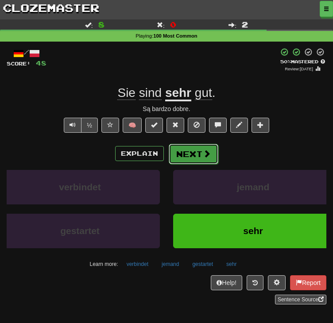
click at [198, 164] on button "Next" at bounding box center [194, 154] width 50 height 20
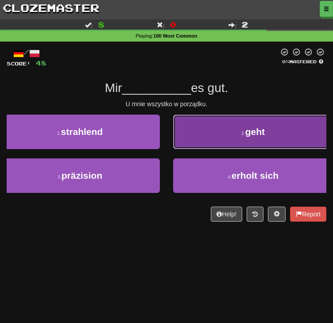
click at [186, 149] on button "2 . geht" at bounding box center [253, 132] width 160 height 35
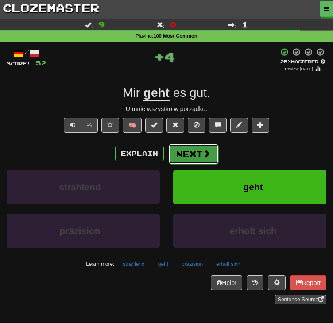
click at [188, 164] on button "Next" at bounding box center [194, 154] width 50 height 20
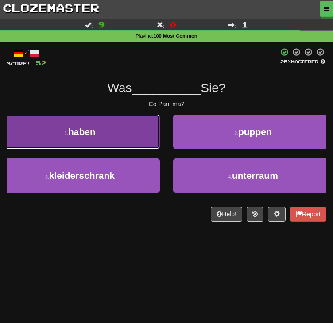
click at [160, 149] on button "1 . haben" at bounding box center [80, 132] width 160 height 35
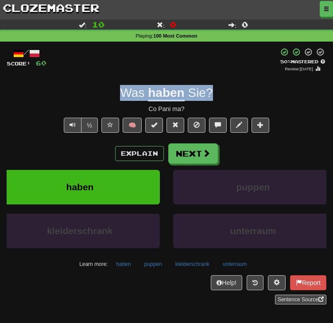
drag, startPoint x: 98, startPoint y: 121, endPoint x: 233, endPoint y: 123, distance: 135.5
click at [233, 101] on div "Was haben Sie ?" at bounding box center [167, 93] width 320 height 16
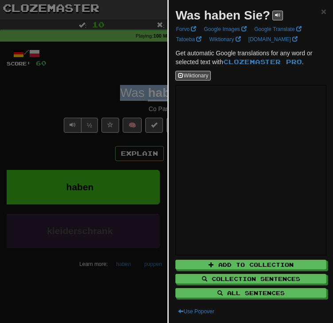
copy div "Was haben Sie ?"
click at [137, 100] on div at bounding box center [166, 161] width 333 height 323
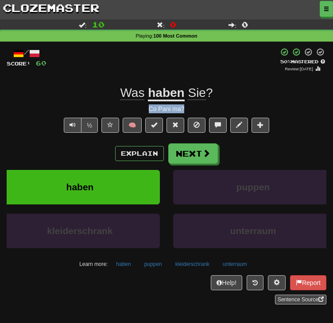
drag, startPoint x: 158, startPoint y: 141, endPoint x: 207, endPoint y: 139, distance: 48.7
click at [207, 113] on div "Co Pani ma?" at bounding box center [167, 108] width 320 height 9
copy div "Co Pani ma?"
click at [197, 164] on button "Next" at bounding box center [194, 154] width 50 height 20
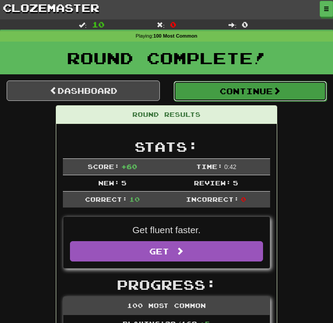
click at [237, 101] on button "Continue" at bounding box center [250, 91] width 153 height 20
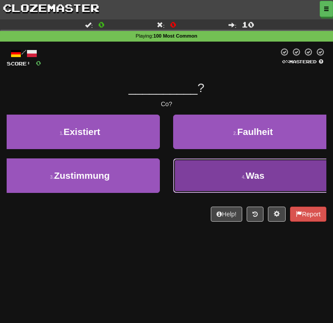
click at [246, 181] on span "Was" at bounding box center [255, 175] width 19 height 10
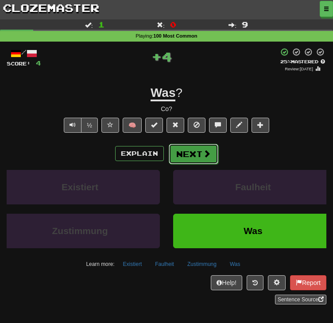
click at [188, 164] on button "Next" at bounding box center [194, 154] width 50 height 20
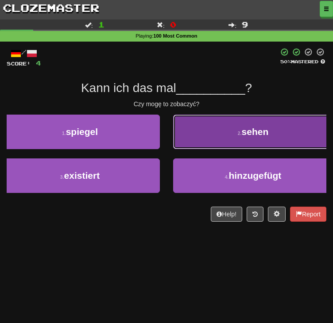
click at [194, 149] on button "2 . sehen" at bounding box center [253, 132] width 160 height 35
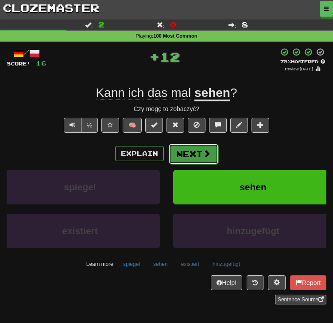
click at [197, 164] on button "Next" at bounding box center [194, 154] width 50 height 20
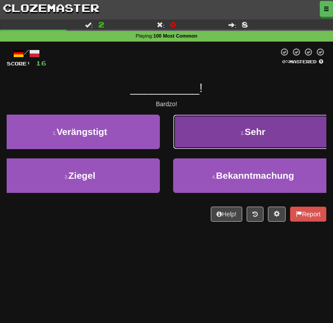
click at [200, 149] on button "2 . Sehr" at bounding box center [253, 132] width 160 height 35
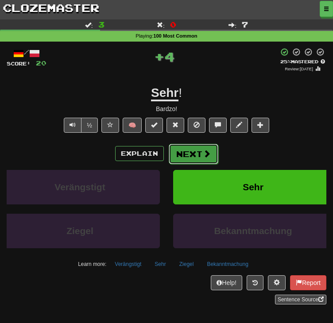
click at [188, 164] on button "Next" at bounding box center [194, 154] width 50 height 20
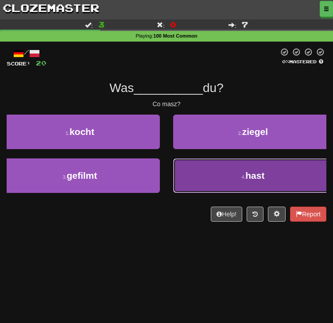
click at [182, 193] on button "4 . hast" at bounding box center [253, 175] width 160 height 35
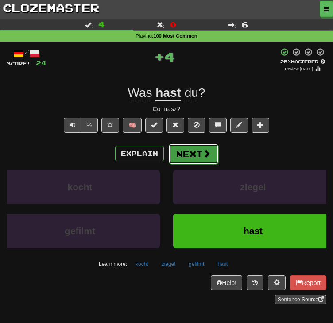
click at [185, 164] on button "Next" at bounding box center [194, 154] width 50 height 20
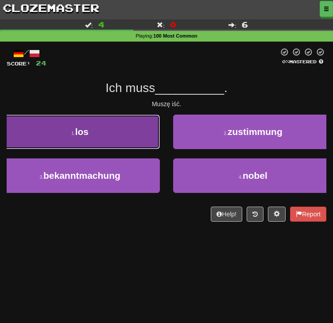
click at [160, 149] on button "1 . los" at bounding box center [80, 132] width 160 height 35
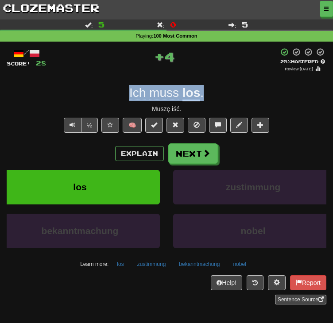
drag, startPoint x: 121, startPoint y: 124, endPoint x: 220, endPoint y: 124, distance: 99.6
click at [220, 101] on div "Ich muss los ." at bounding box center [167, 93] width 320 height 16
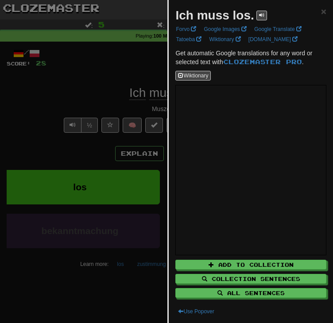
click at [105, 117] on div at bounding box center [166, 161] width 333 height 323
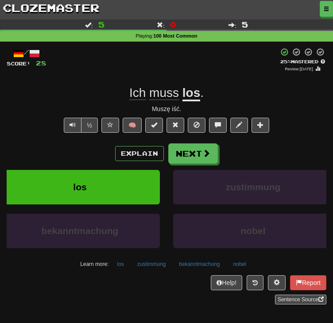
drag, startPoint x: 110, startPoint y: 116, endPoint x: 163, endPoint y: 128, distance: 54.9
drag, startPoint x: 112, startPoint y: 129, endPoint x: 200, endPoint y: 132, distance: 88.2
click at [200, 101] on div "Ich muss los ." at bounding box center [167, 93] width 320 height 16
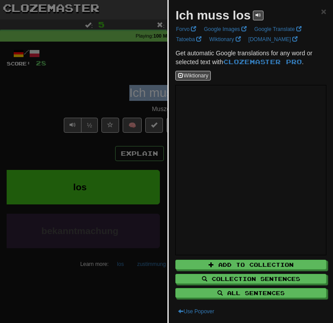
copy div "Ich muss los"
click at [129, 92] on div at bounding box center [166, 161] width 333 height 323
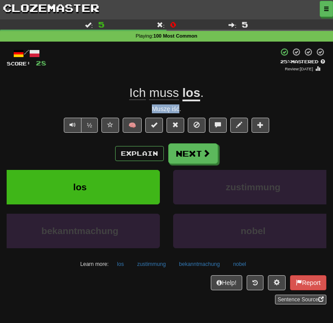
drag, startPoint x: 147, startPoint y: 141, endPoint x: 178, endPoint y: 143, distance: 32.0
click at [178, 113] on div "Muszę iść." at bounding box center [167, 108] width 320 height 9
copy div "Muszę iść"
click at [75, 133] on button "Text-to-speech controls" at bounding box center [73, 125] width 18 height 15
click at [189, 164] on button "Next" at bounding box center [194, 154] width 50 height 20
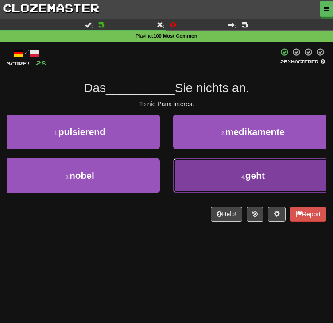
click at [173, 193] on button "4 . geht" at bounding box center [253, 175] width 160 height 35
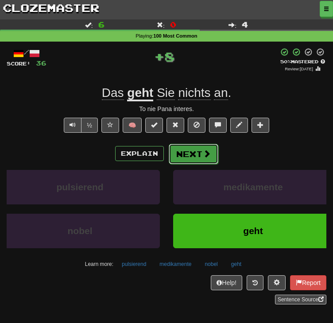
click at [192, 164] on button "Next" at bounding box center [194, 154] width 50 height 20
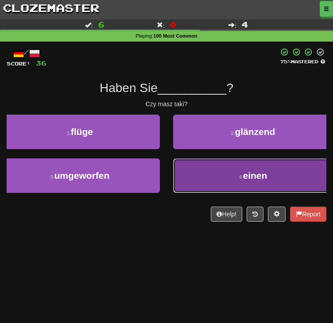
click at [182, 193] on button "4 . einen" at bounding box center [253, 175] width 160 height 35
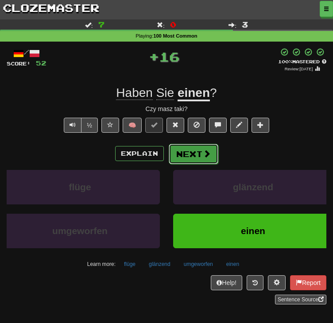
click at [186, 164] on button "Next" at bounding box center [194, 154] width 50 height 20
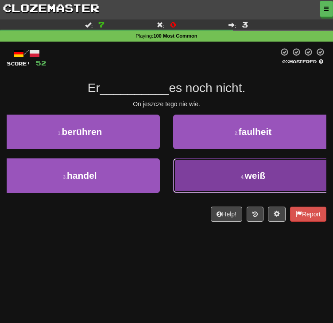
click at [189, 193] on button "4 . weiß" at bounding box center [253, 175] width 160 height 35
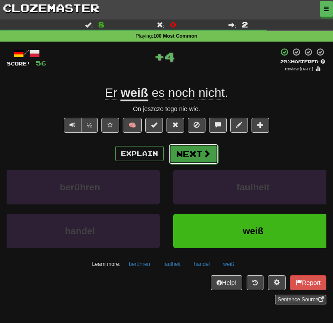
click at [194, 164] on button "Next" at bounding box center [194, 154] width 50 height 20
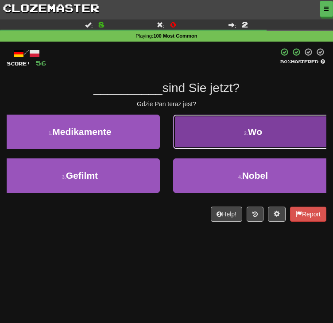
click at [200, 149] on button "2 . Wo" at bounding box center [253, 132] width 160 height 35
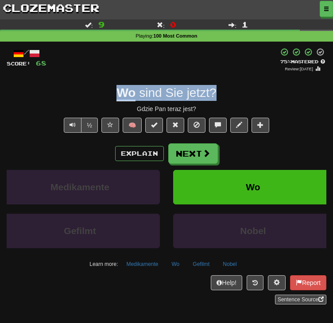
drag, startPoint x: 104, startPoint y: 121, endPoint x: 213, endPoint y: 131, distance: 108.5
click at [213, 101] on div "Wo sind Sie jetzt ?" at bounding box center [167, 93] width 320 height 16
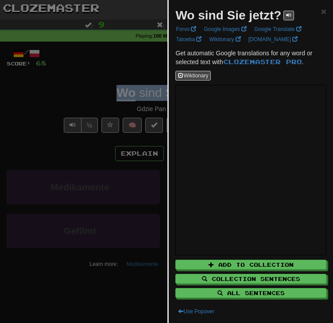
copy div "Wo sind Sie jetzt ?"
click at [155, 84] on div at bounding box center [166, 161] width 333 height 323
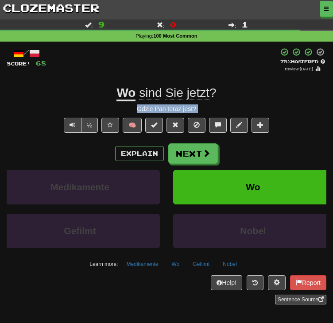
drag, startPoint x: 139, startPoint y: 146, endPoint x: 228, endPoint y: 146, distance: 88.5
click at [228, 146] on div "/ Score: 68 + 12 75 % Mastered Review: 2025-10-20 Wo sind Sie jetzt ? Gdzie Pan…" at bounding box center [167, 176] width 320 height 257
click at [187, 164] on button "Next" at bounding box center [194, 154] width 50 height 20
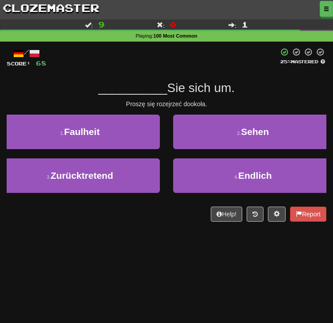
click at [255, 96] on div "__________ Sie sich um." at bounding box center [167, 88] width 320 height 16
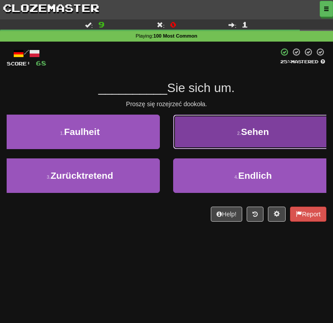
click at [199, 149] on button "2 . Sehen" at bounding box center [253, 132] width 160 height 35
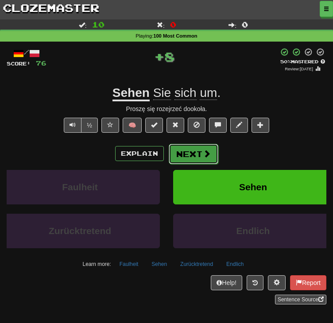
click at [193, 164] on button "Next" at bounding box center [194, 154] width 50 height 20
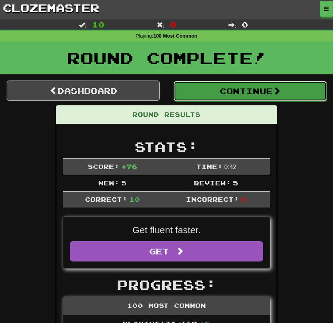
click at [216, 101] on button "Continue" at bounding box center [250, 91] width 153 height 20
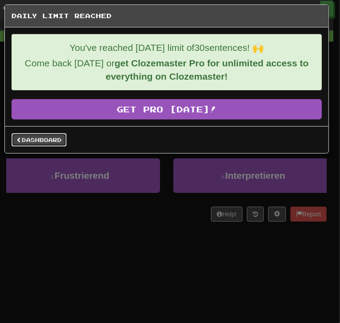
click at [46, 142] on link "Dashboard" at bounding box center [39, 139] width 55 height 13
